Goal: Information Seeking & Learning: Check status

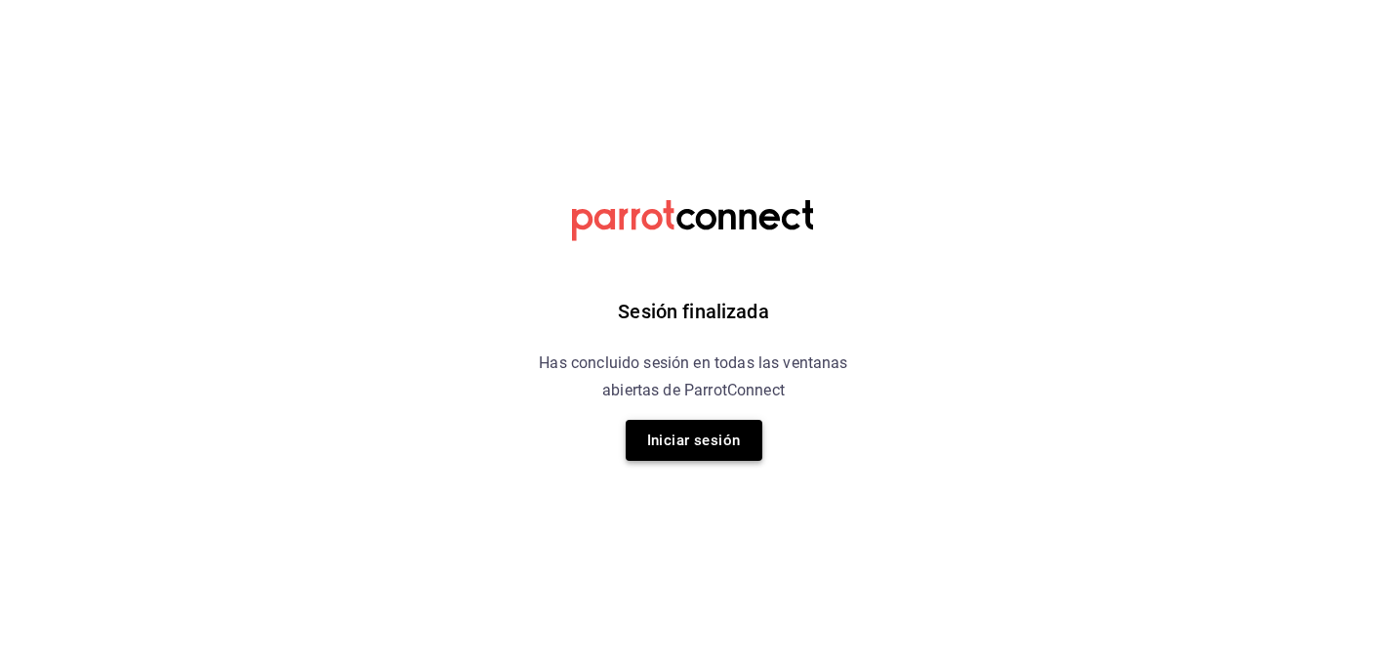
click at [694, 441] on button "Iniciar sesión" at bounding box center [694, 440] width 137 height 41
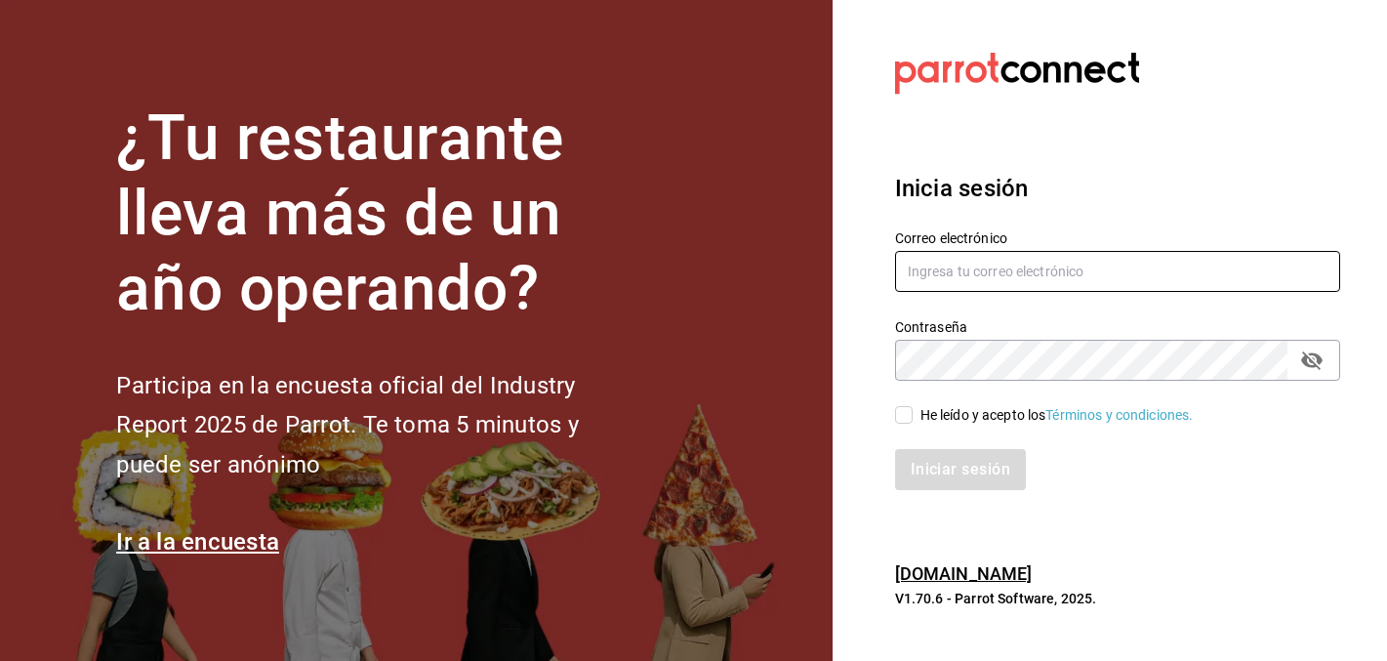
click at [1023, 262] on input "text" at bounding box center [1117, 271] width 445 height 41
type input "[PERSON_NAME][EMAIL_ADDRESS][DOMAIN_NAME]"
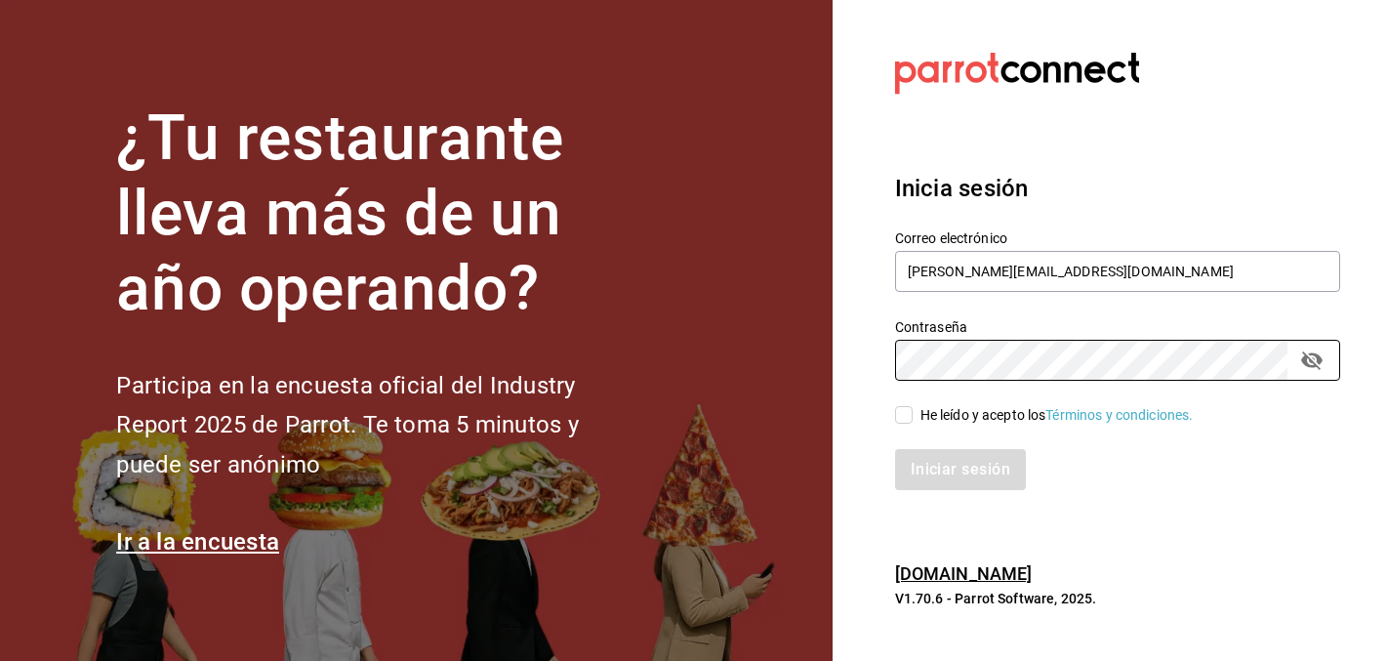
click at [998, 415] on div "He leído y acepto los Términos y condiciones." at bounding box center [1056, 415] width 273 height 20
click at [913, 415] on input "He leído y acepto los Términos y condiciones." at bounding box center [904, 415] width 18 height 18
checkbox input "true"
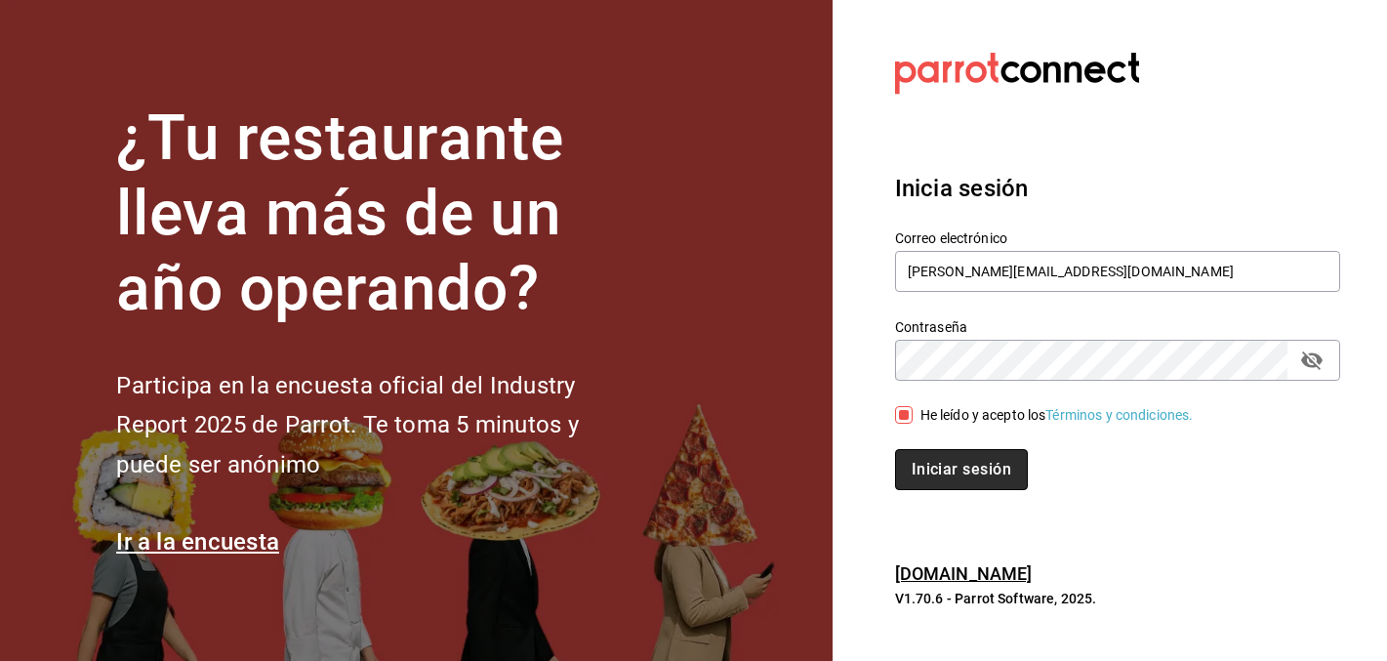
click at [983, 474] on button "Iniciar sesión" at bounding box center [961, 469] width 133 height 41
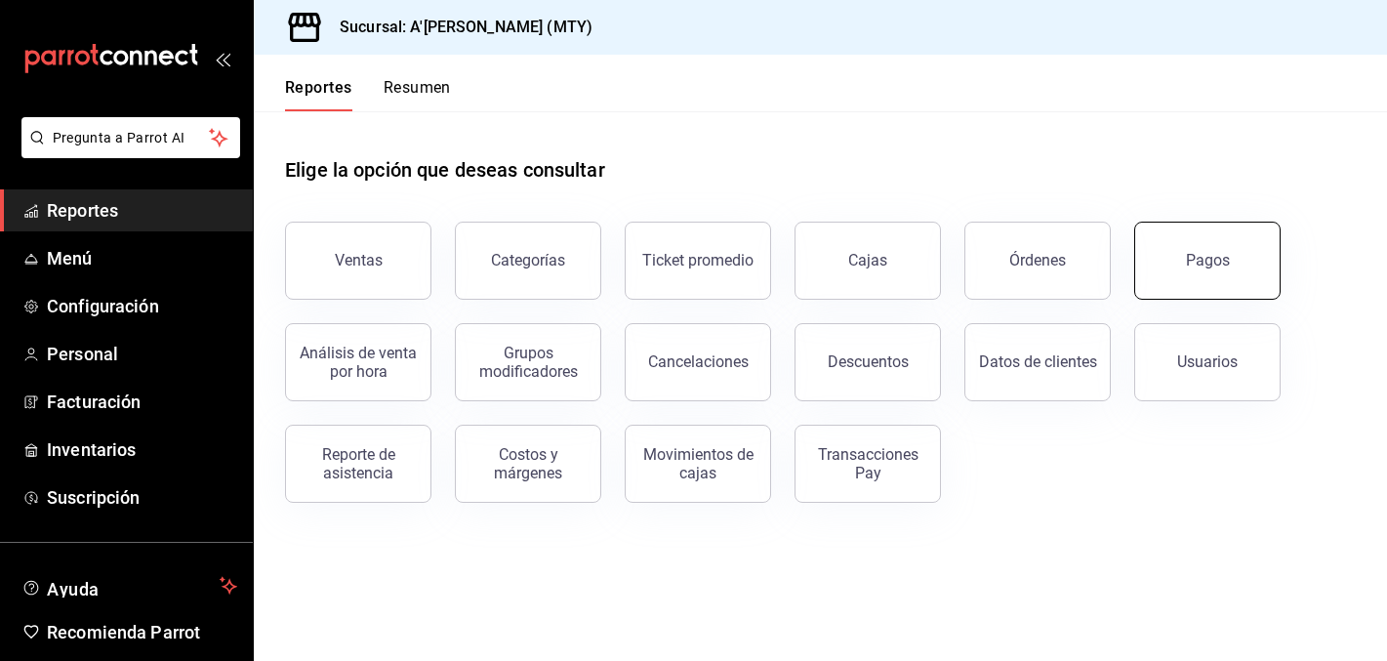
click at [1204, 271] on button "Pagos" at bounding box center [1207, 261] width 146 height 78
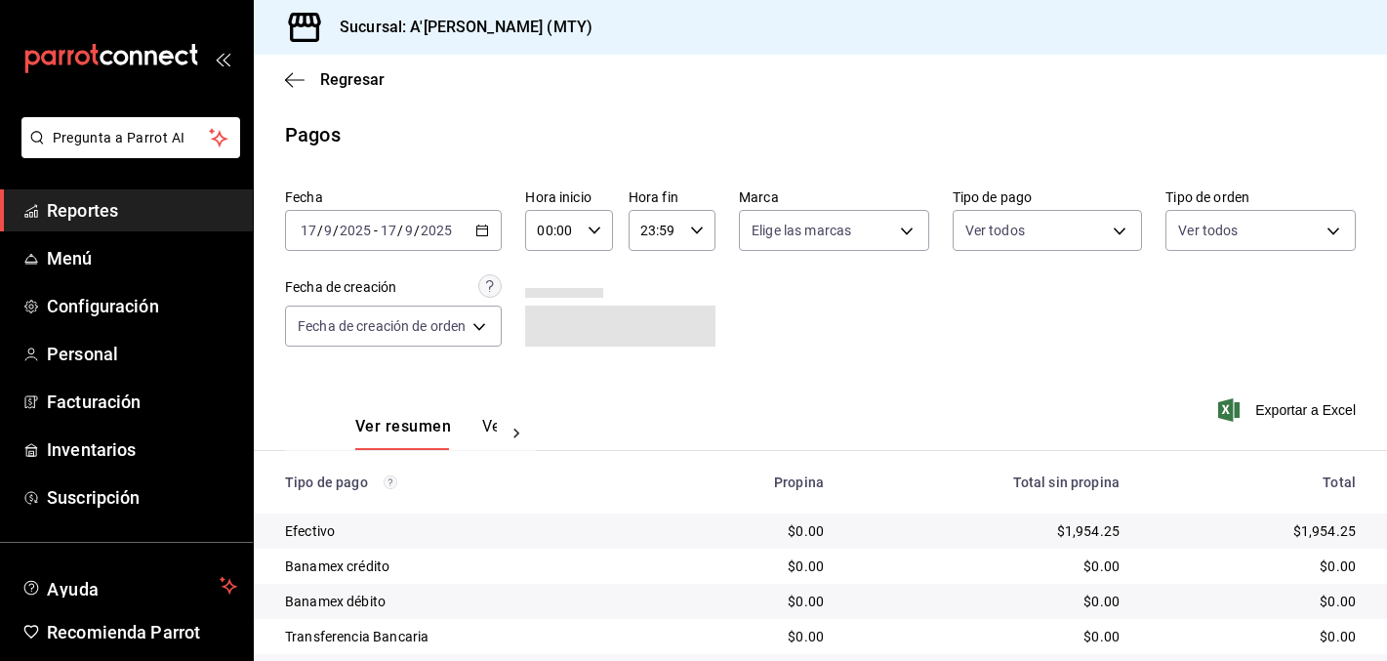
click at [479, 235] on \(Stroke\) "button" at bounding box center [482, 230] width 12 height 11
click at [479, 230] on icon "button" at bounding box center [482, 231] width 14 height 14
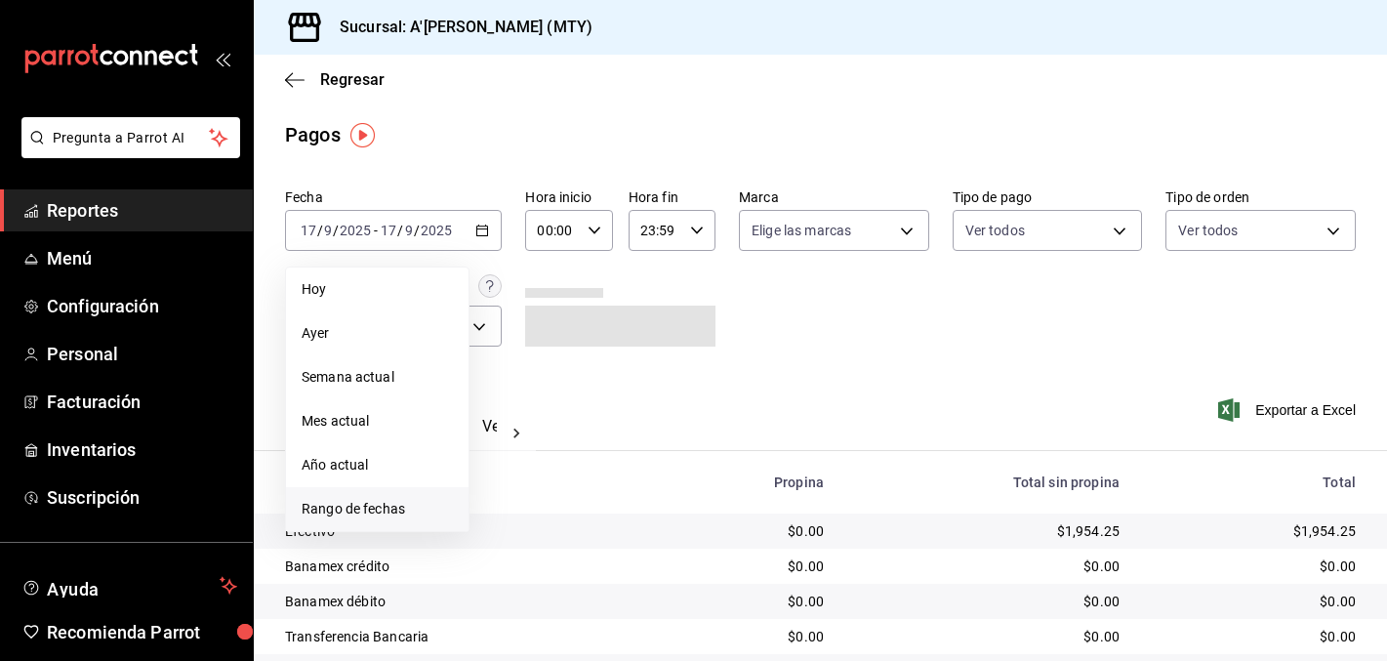
click at [399, 511] on span "Rango de fechas" at bounding box center [377, 509] width 151 height 20
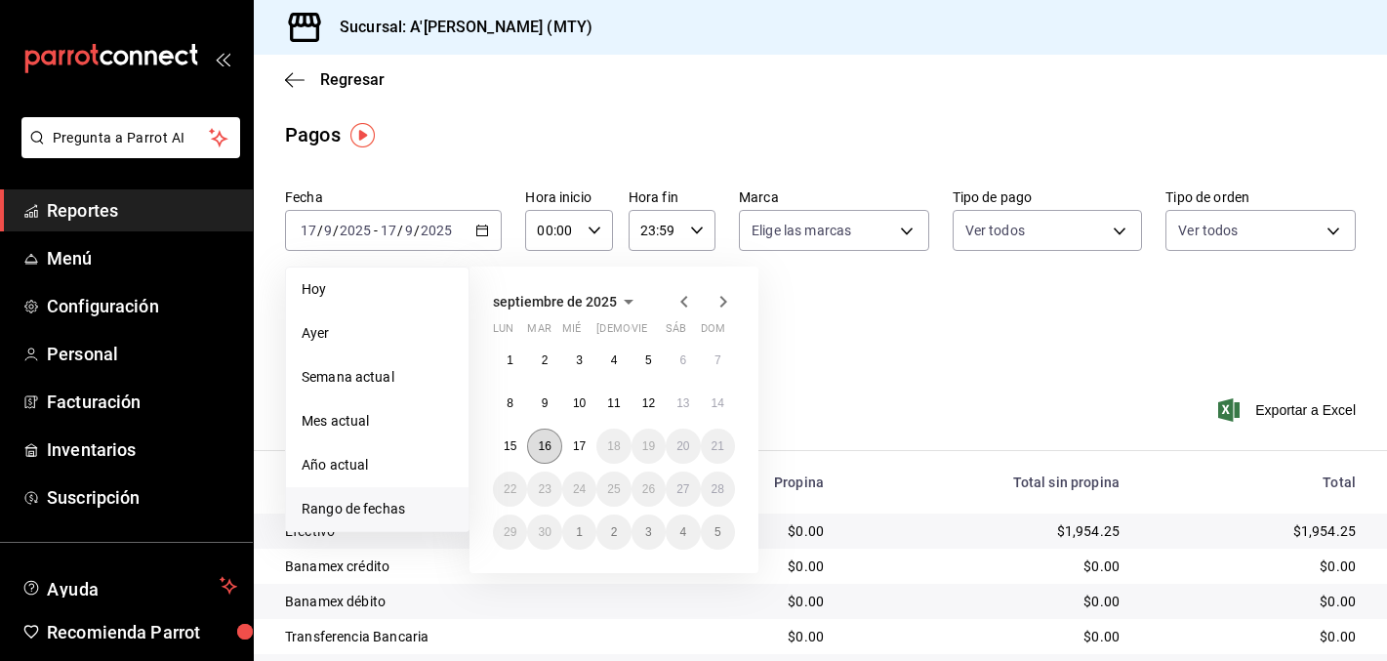
click at [550, 440] on abbr "16" at bounding box center [544, 446] width 13 height 14
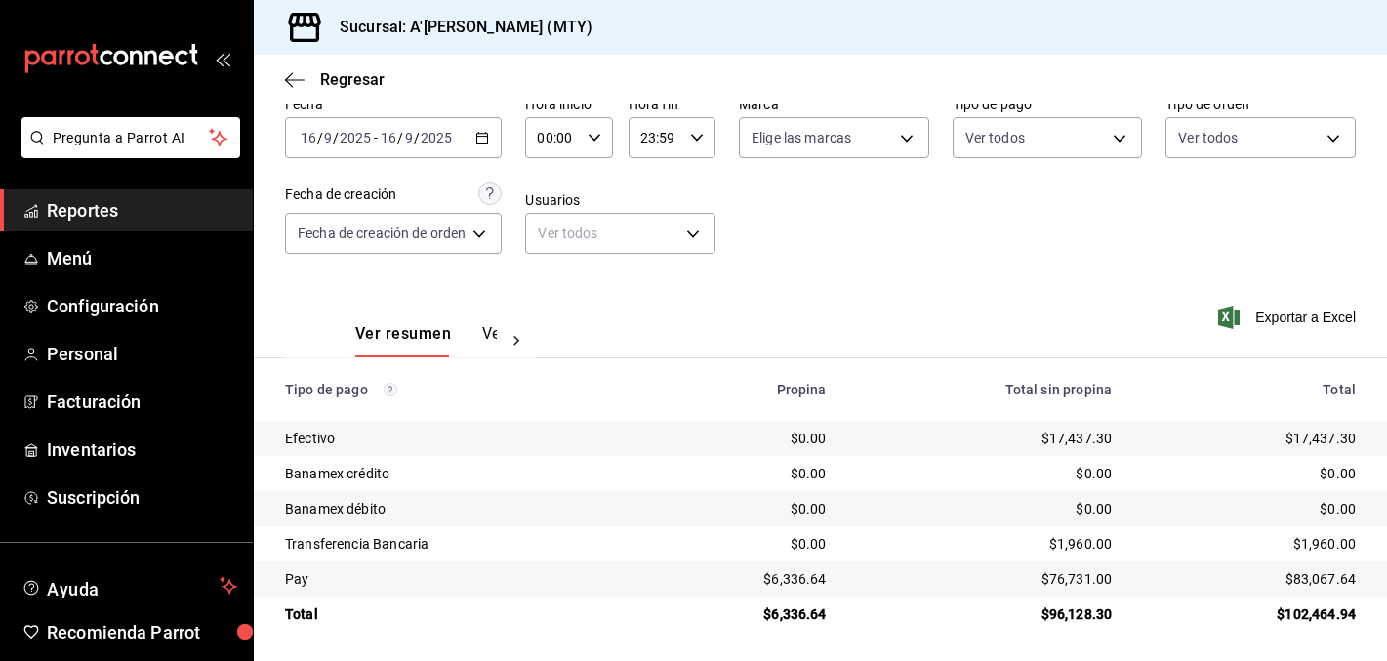
scroll to position [95, 0]
drag, startPoint x: 775, startPoint y: 579, endPoint x: 837, endPoint y: 579, distance: 62.5
click at [837, 579] on td "$6,336.64" at bounding box center [745, 576] width 194 height 35
copy div "6,336.64"
click at [773, 578] on div "$6,336.64" at bounding box center [745, 577] width 163 height 20
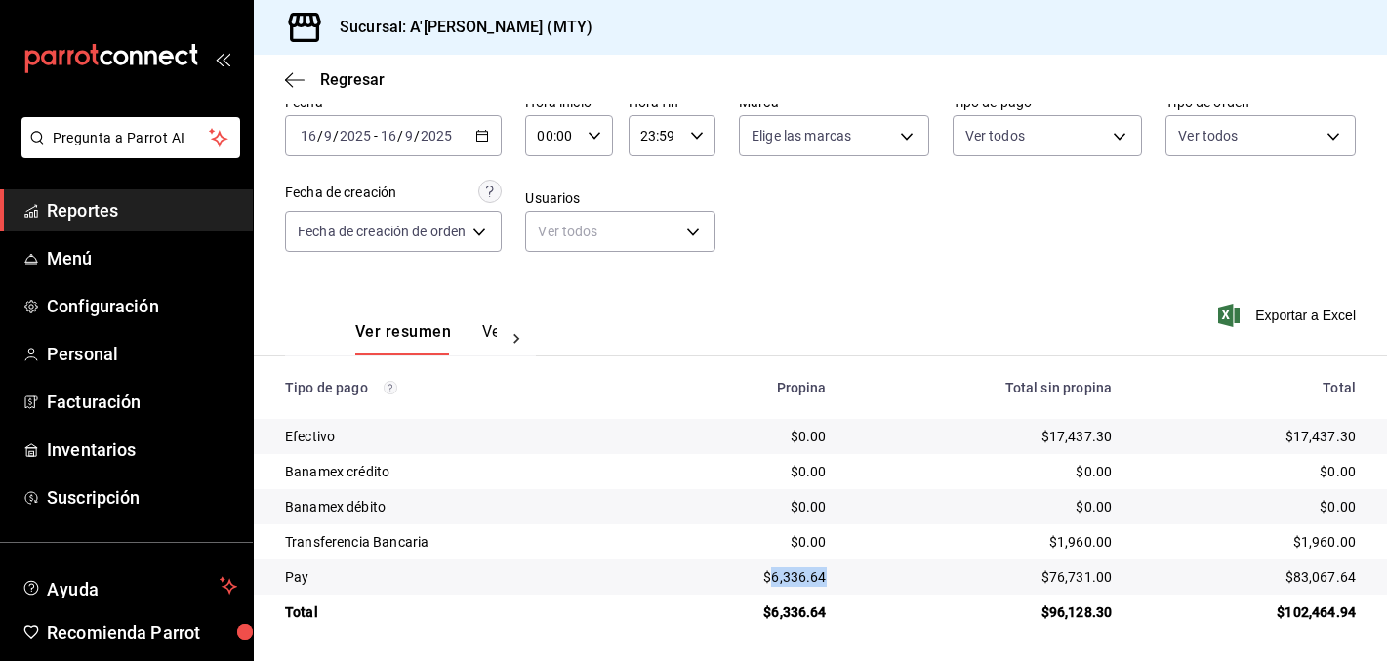
drag, startPoint x: 776, startPoint y: 578, endPoint x: 841, endPoint y: 578, distance: 65.4
click at [841, 578] on td "$6,336.64" at bounding box center [745, 576] width 194 height 35
copy div "6,336.64"
click at [132, 205] on span "Reportes" at bounding box center [142, 210] width 190 height 26
